Goal: Information Seeking & Learning: Learn about a topic

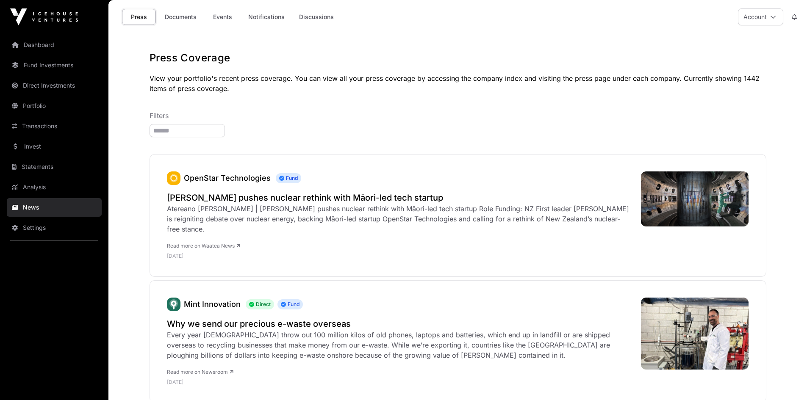
click at [190, 19] on link "Documents" at bounding box center [180, 17] width 43 height 16
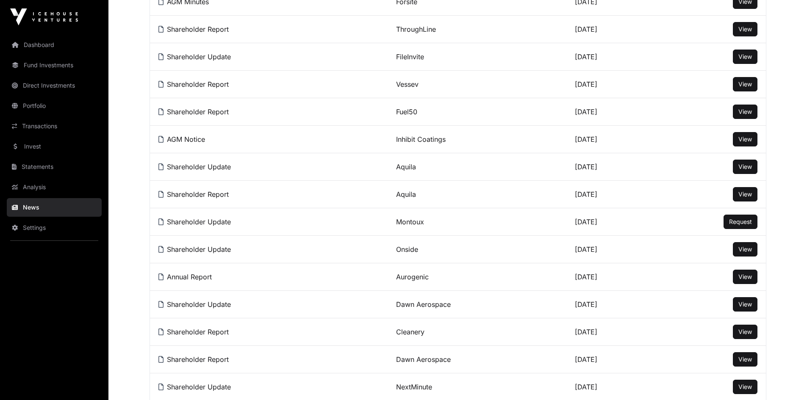
scroll to position [551, 0]
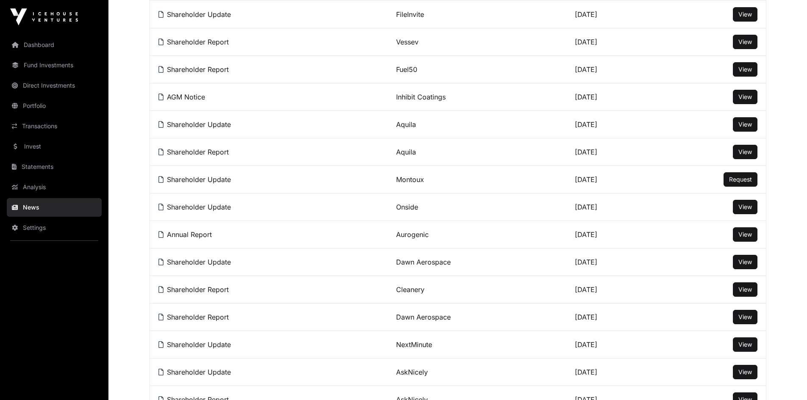
click at [745, 238] on span "View" at bounding box center [745, 234] width 14 height 7
click at [741, 211] on span "View" at bounding box center [745, 206] width 14 height 7
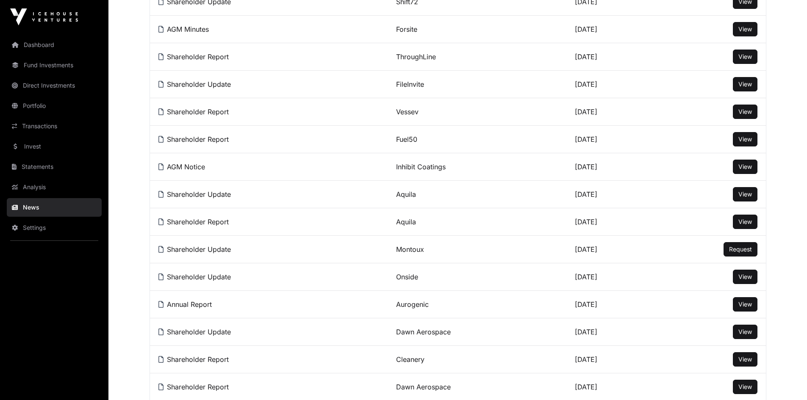
scroll to position [466, 0]
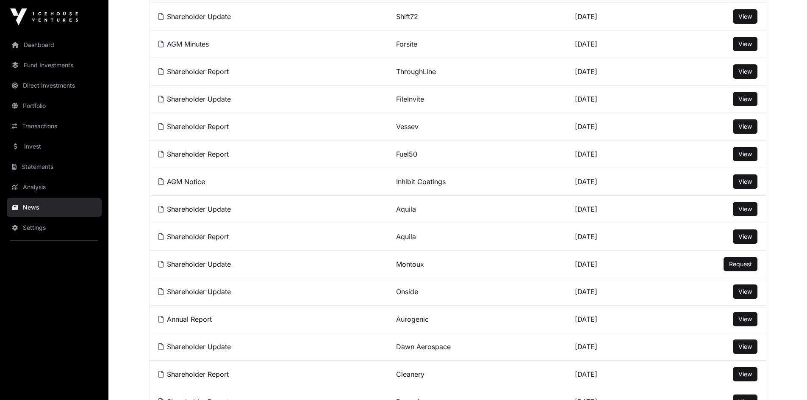
click at [748, 156] on span "View" at bounding box center [745, 153] width 14 height 7
click at [745, 130] on span "View" at bounding box center [745, 126] width 14 height 7
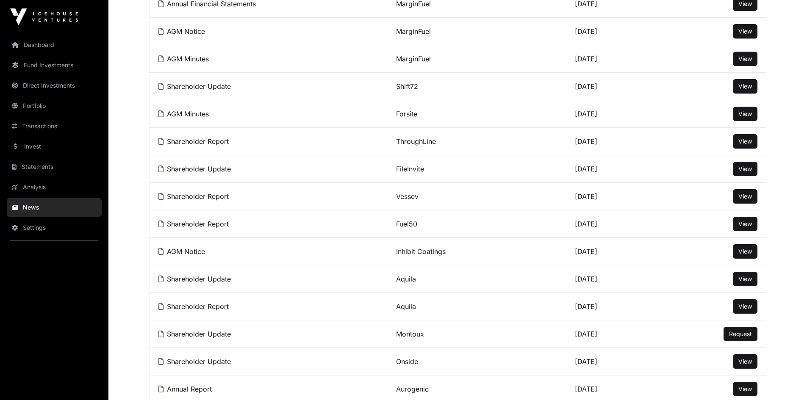
scroll to position [381, 0]
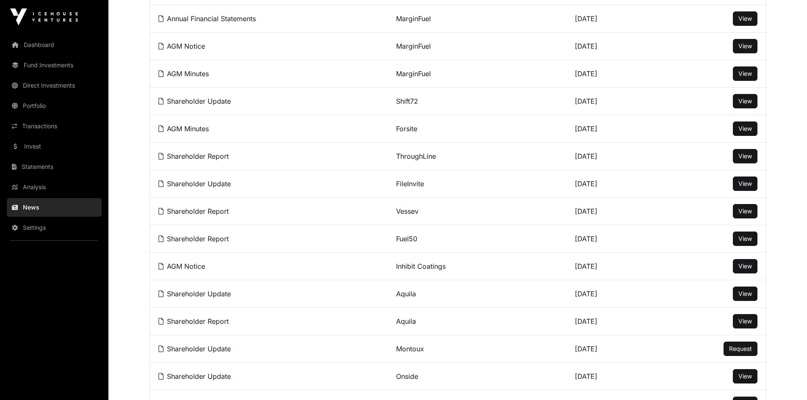
click at [746, 105] on span "View" at bounding box center [745, 100] width 14 height 7
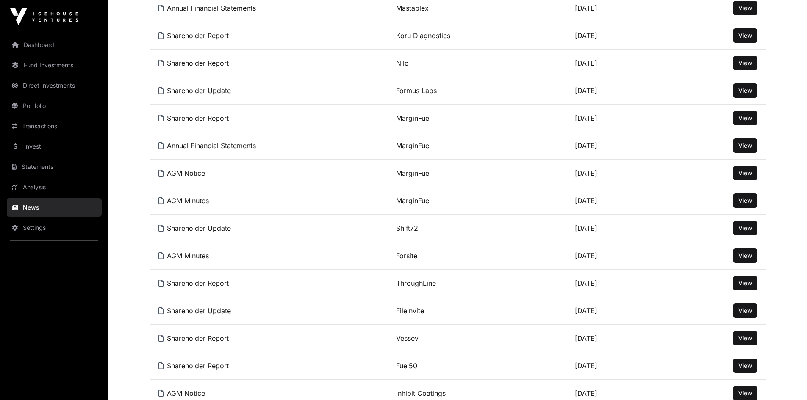
scroll to position [212, 0]
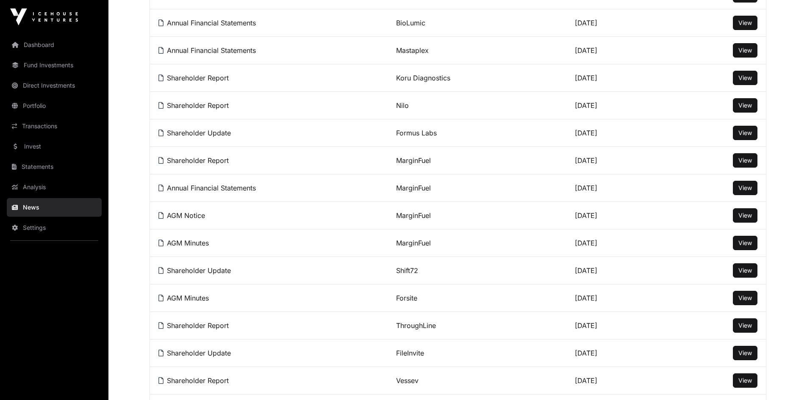
click at [748, 164] on span "View" at bounding box center [745, 160] width 14 height 7
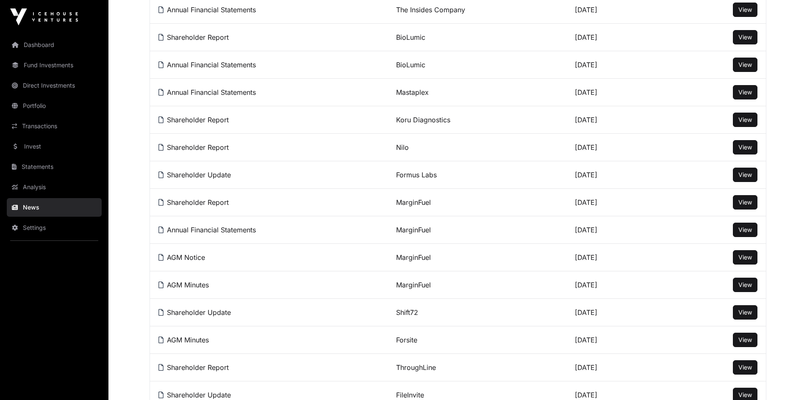
scroll to position [169, 0]
click at [745, 151] on span "View" at bounding box center [745, 147] width 14 height 7
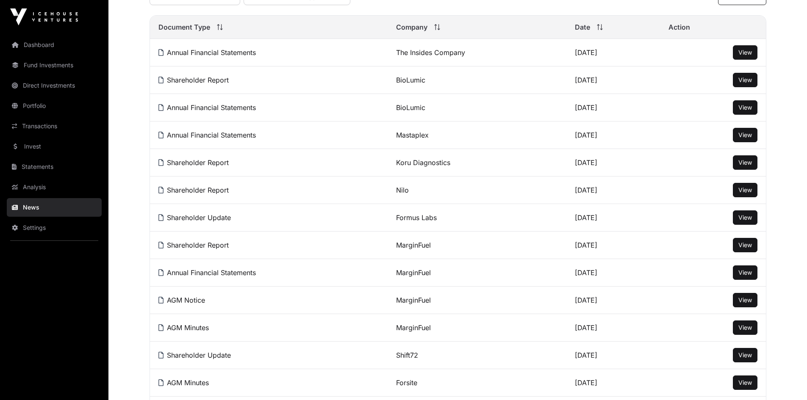
click at [749, 83] on span "View" at bounding box center [745, 79] width 14 height 7
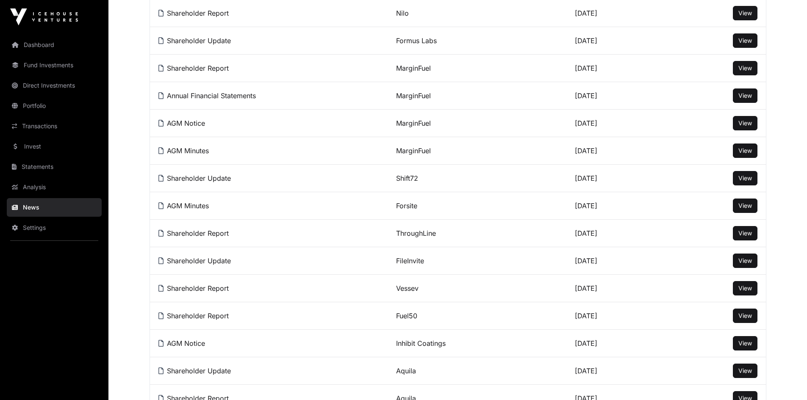
scroll to position [0, 0]
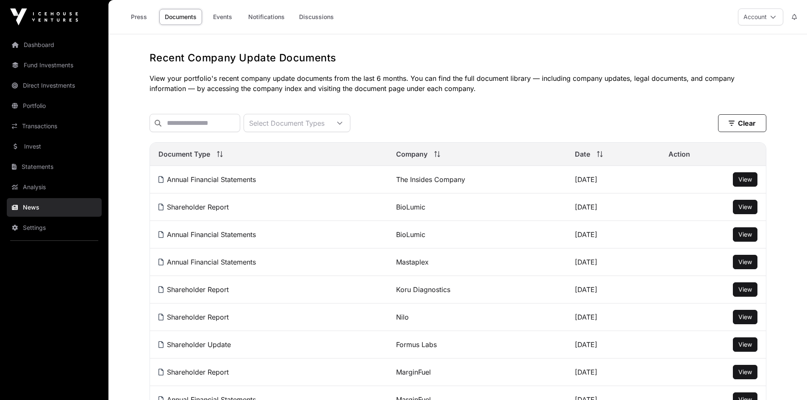
click at [226, 13] on link "Events" at bounding box center [222, 17] width 34 height 16
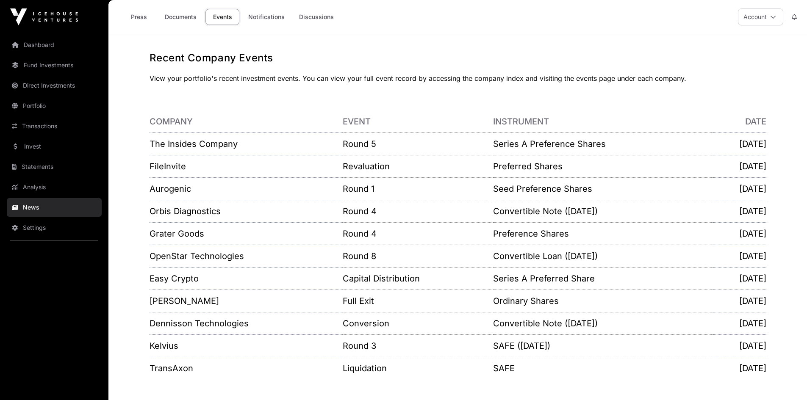
click at [29, 147] on link "Invest" at bounding box center [54, 146] width 95 height 19
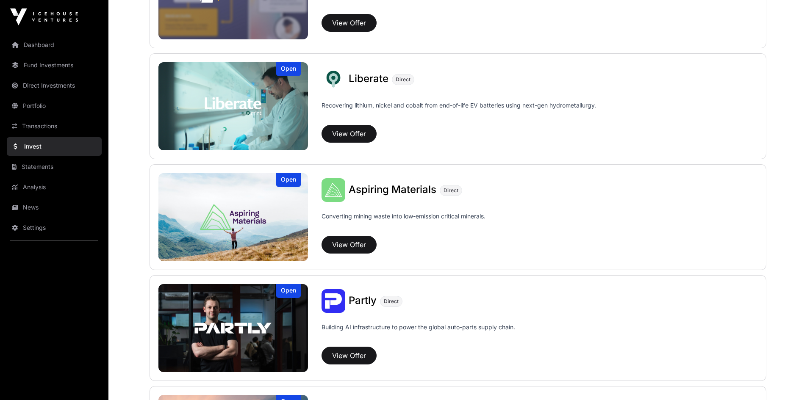
scroll to position [635, 0]
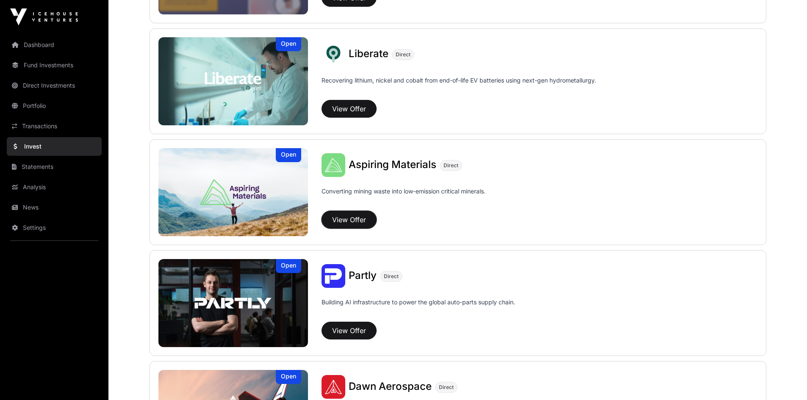
click at [343, 219] on button "View Offer" at bounding box center [349, 220] width 55 height 18
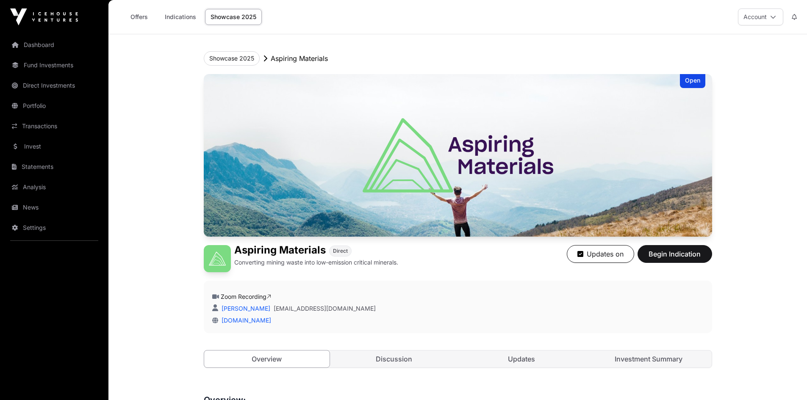
scroll to position [254, 0]
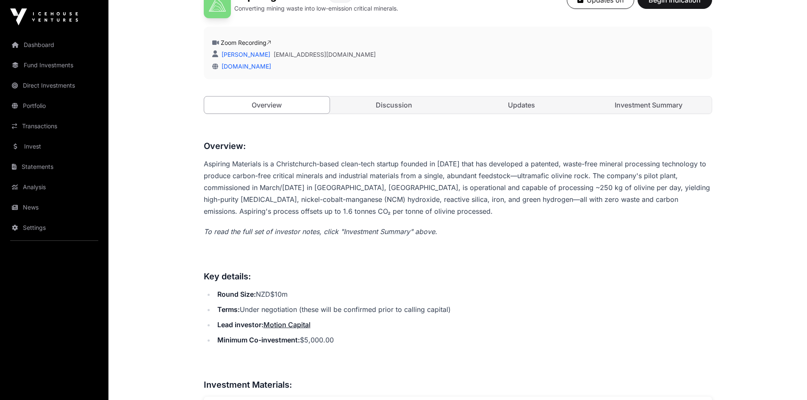
click at [405, 107] on link "Discussion" at bounding box center [394, 105] width 126 height 17
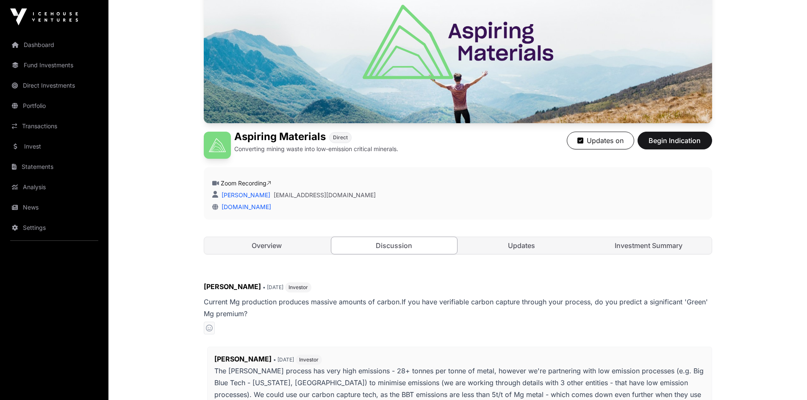
scroll to position [78, 0]
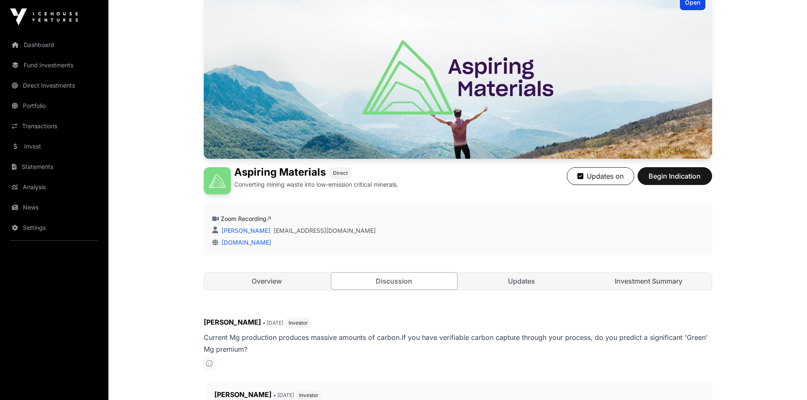
click at [530, 273] on link "Updates" at bounding box center [522, 281] width 126 height 17
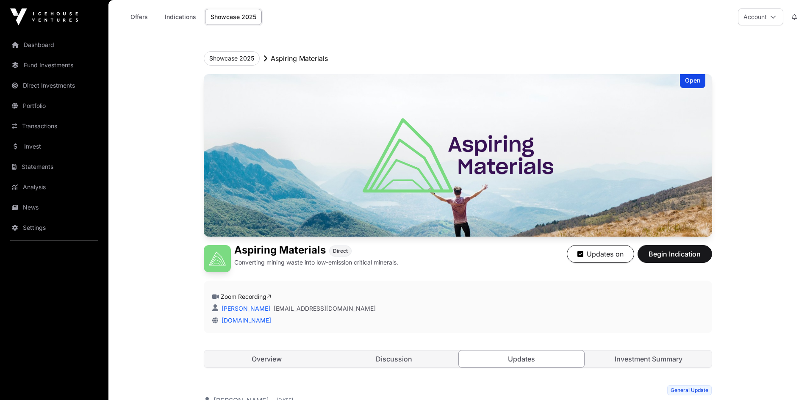
click at [132, 18] on link "Offers" at bounding box center [139, 17] width 34 height 16
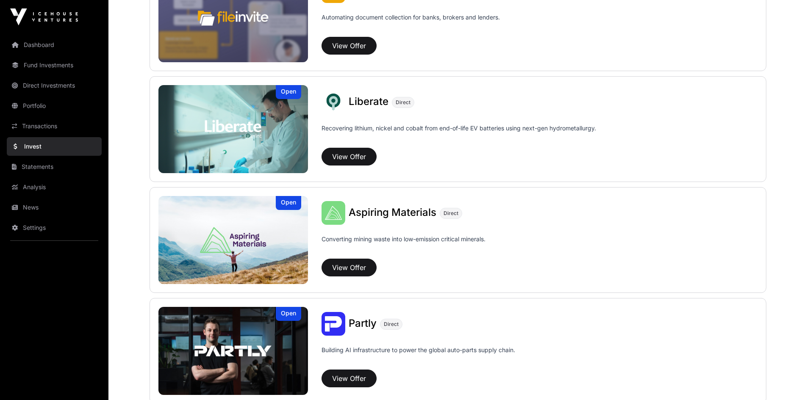
scroll to position [593, 0]
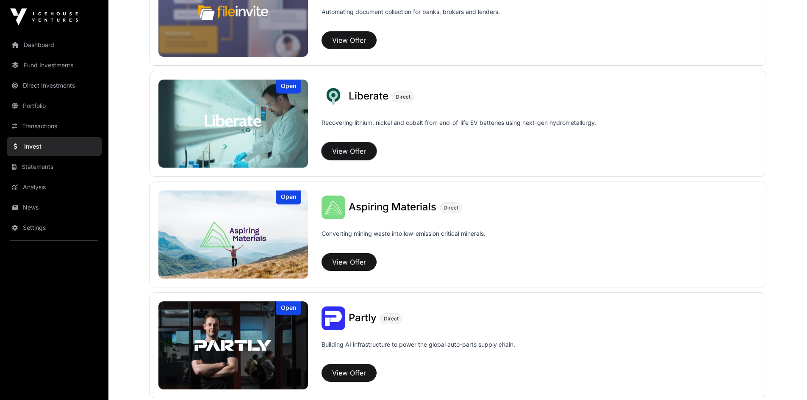
click at [351, 152] on button "View Offer" at bounding box center [349, 151] width 55 height 18
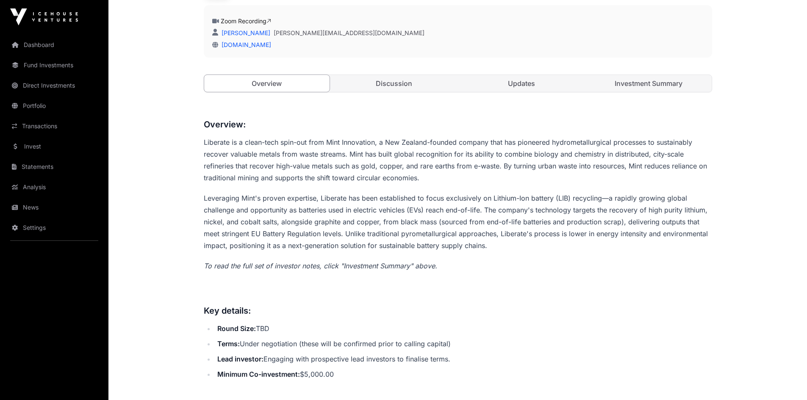
scroll to position [212, 0]
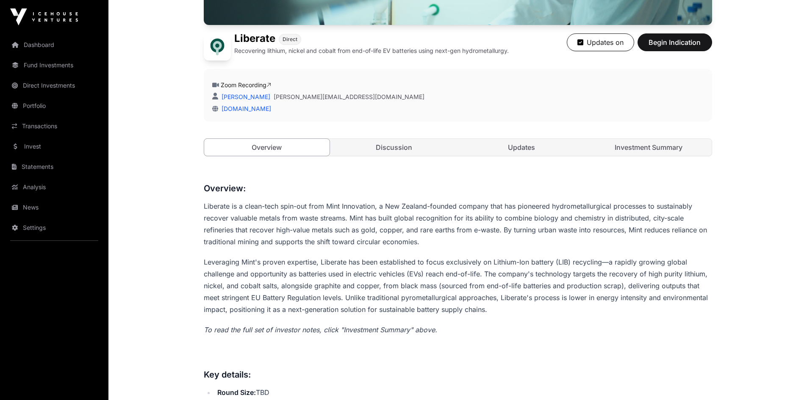
click at [391, 148] on link "Discussion" at bounding box center [394, 147] width 126 height 17
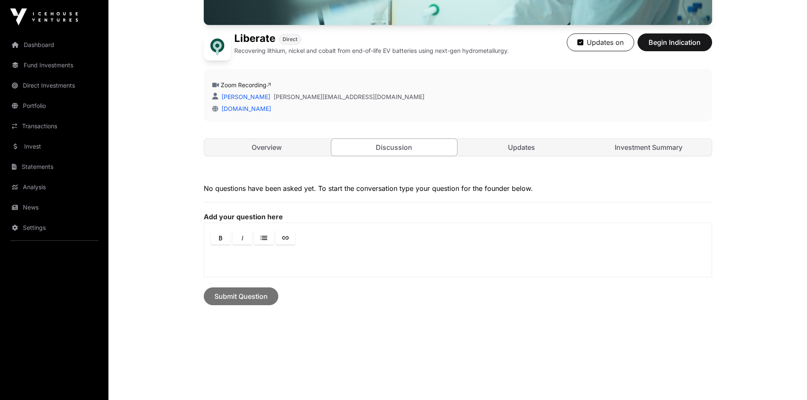
click at [518, 148] on link "Updates" at bounding box center [522, 147] width 126 height 17
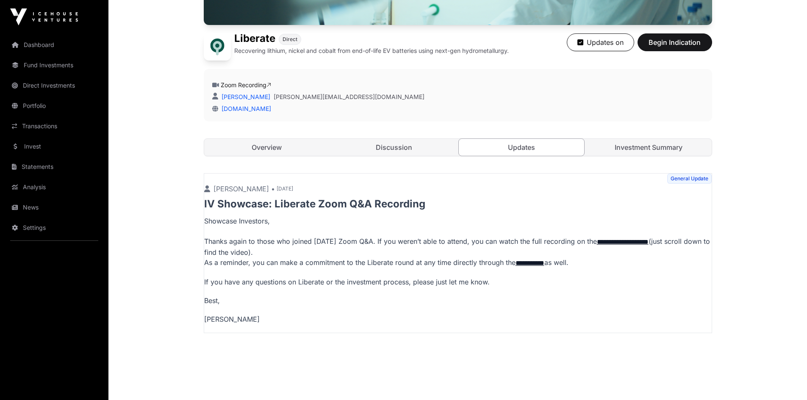
click at [667, 147] on link "Investment Summary" at bounding box center [649, 147] width 126 height 17
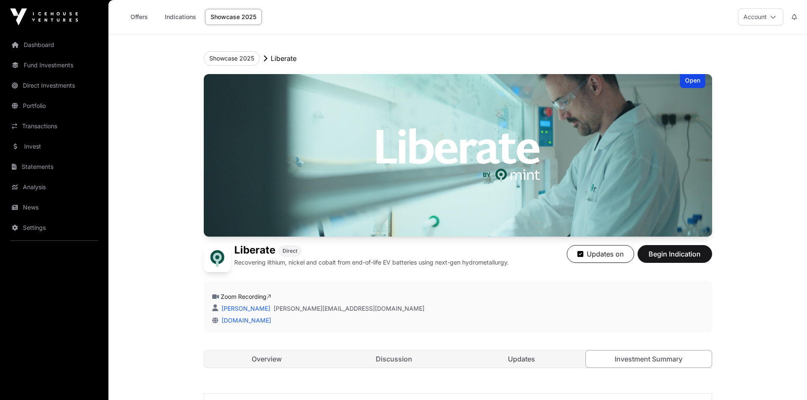
click at [35, 141] on link "Invest" at bounding box center [54, 146] width 95 height 19
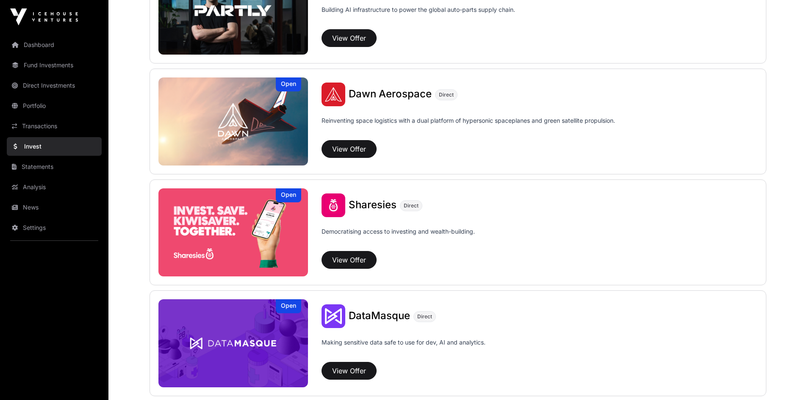
scroll to position [1017, 0]
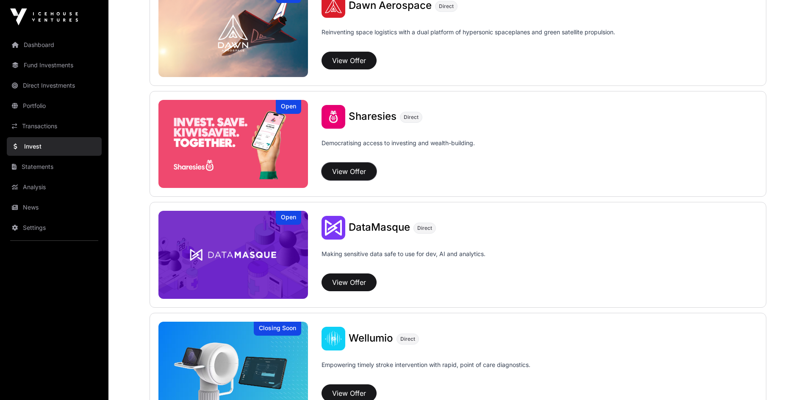
click at [345, 172] on button "View Offer" at bounding box center [349, 172] width 55 height 18
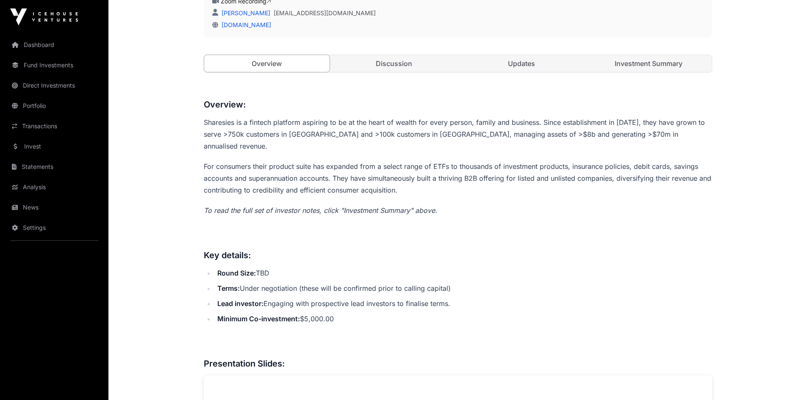
scroll to position [127, 0]
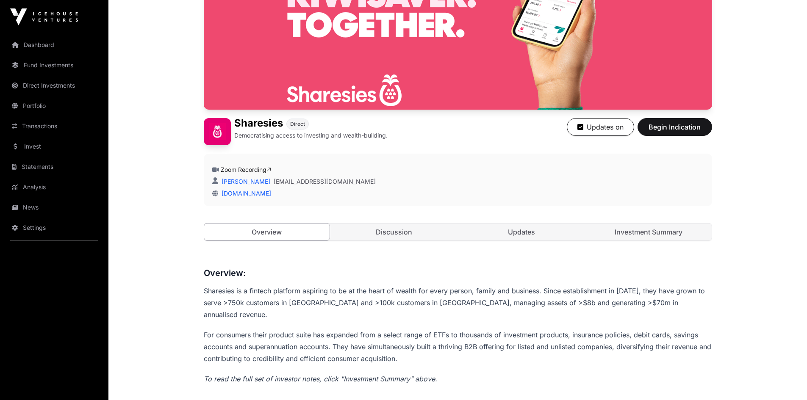
click at [390, 228] on link "Discussion" at bounding box center [394, 232] width 126 height 17
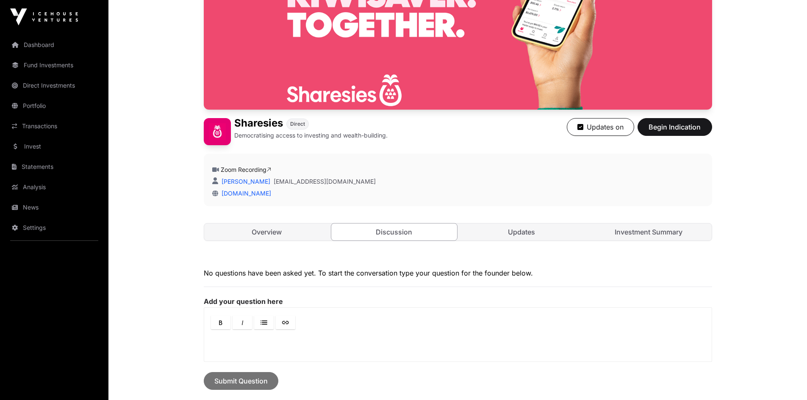
click at [527, 233] on link "Updates" at bounding box center [522, 232] width 126 height 17
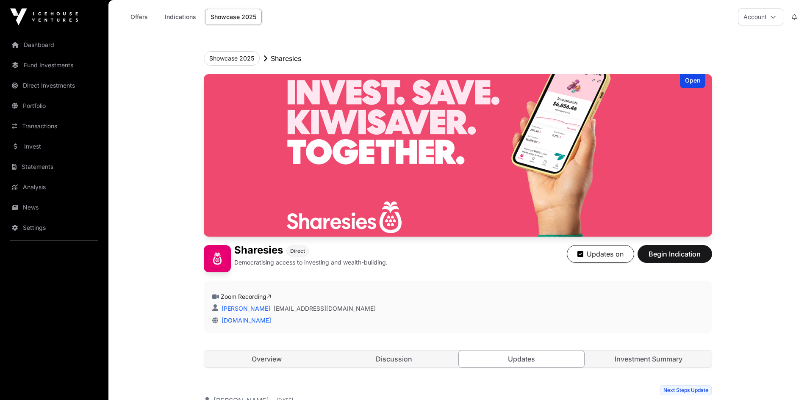
click at [31, 145] on link "Invest" at bounding box center [54, 146] width 95 height 19
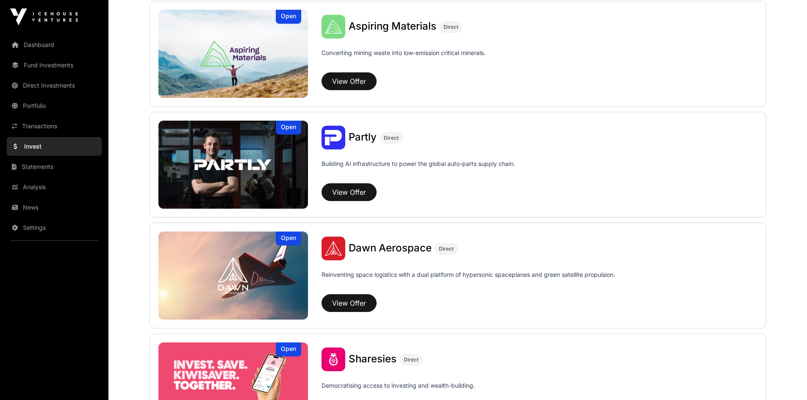
scroll to position [805, 0]
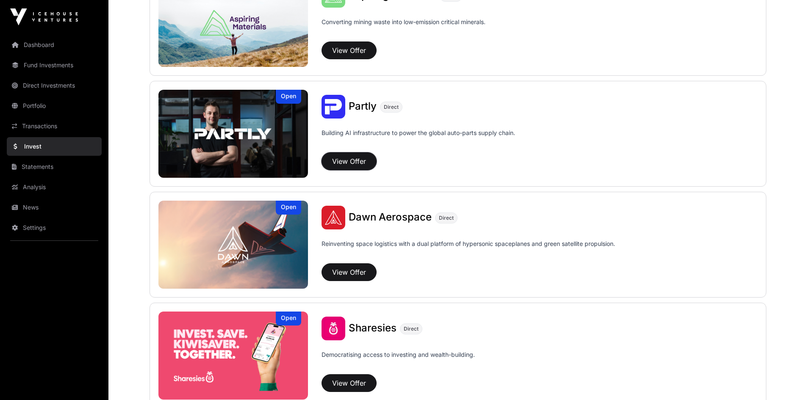
click at [343, 162] on button "View Offer" at bounding box center [349, 162] width 55 height 18
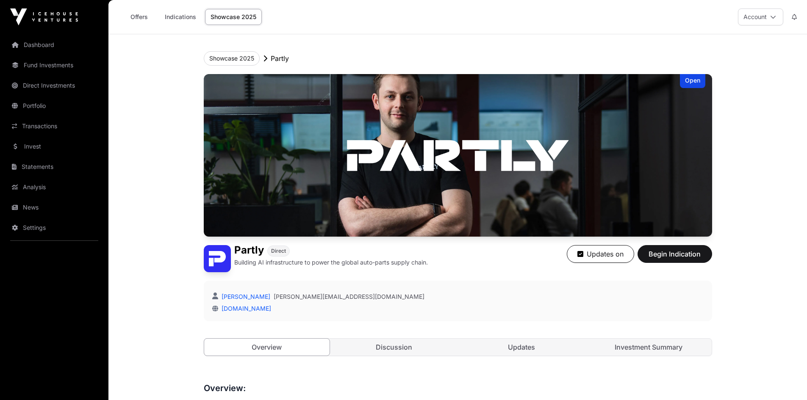
click at [399, 347] on link "Discussion" at bounding box center [394, 347] width 126 height 17
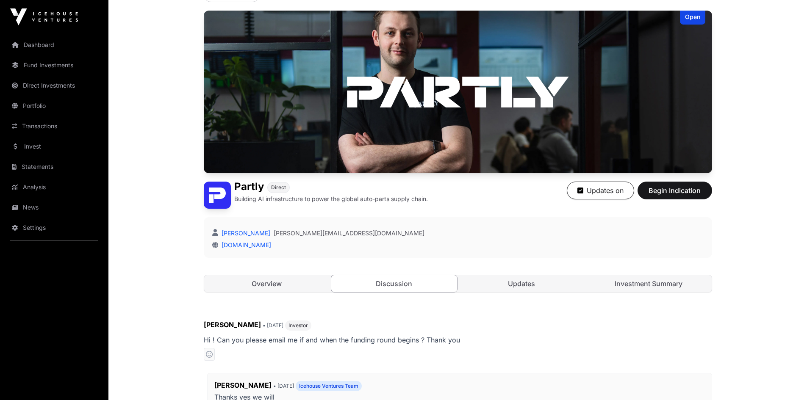
scroll to position [212, 0]
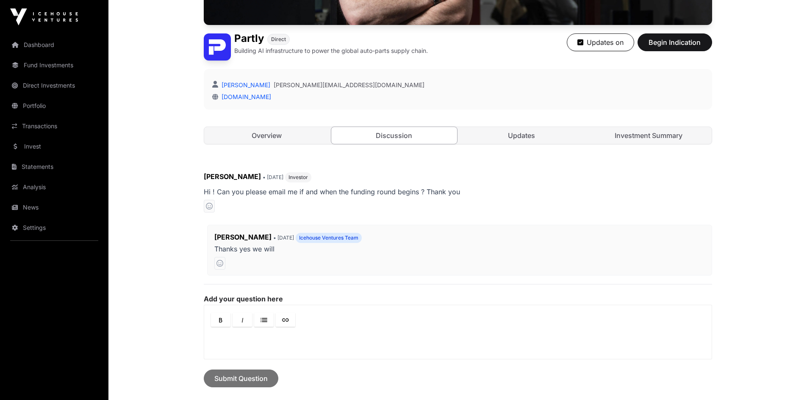
click at [517, 135] on link "Updates" at bounding box center [522, 135] width 126 height 17
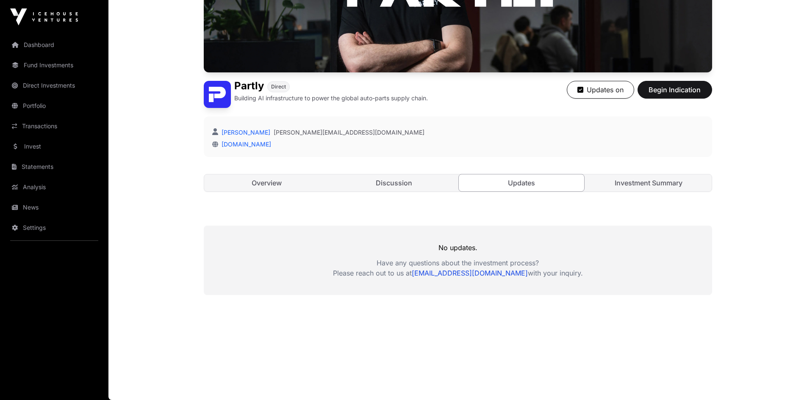
scroll to position [164, 0]
click at [649, 184] on link "Investment Summary" at bounding box center [649, 183] width 126 height 17
